Goal: Transaction & Acquisition: Purchase product/service

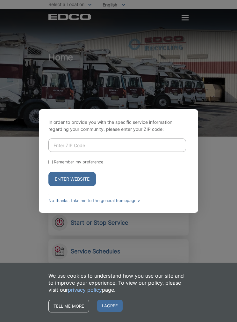
click at [60, 152] on input "Enter ZIP Code" at bounding box center [118, 145] width 138 height 13
type input "91916"
click at [51, 164] on input "Remember my preference" at bounding box center [51, 162] width 4 height 4
checkbox input "true"
click at [63, 186] on button "Enter Website" at bounding box center [73, 179] width 48 height 14
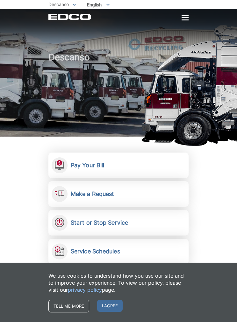
click at [86, 166] on h2 "Pay Your Bill" at bounding box center [88, 165] width 34 height 7
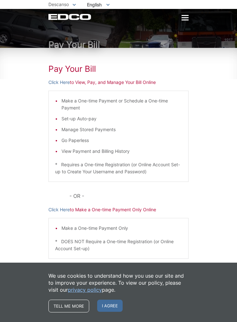
click at [58, 208] on link "Click Here" at bounding box center [59, 209] width 21 height 7
